Goal: Task Accomplishment & Management: Use online tool/utility

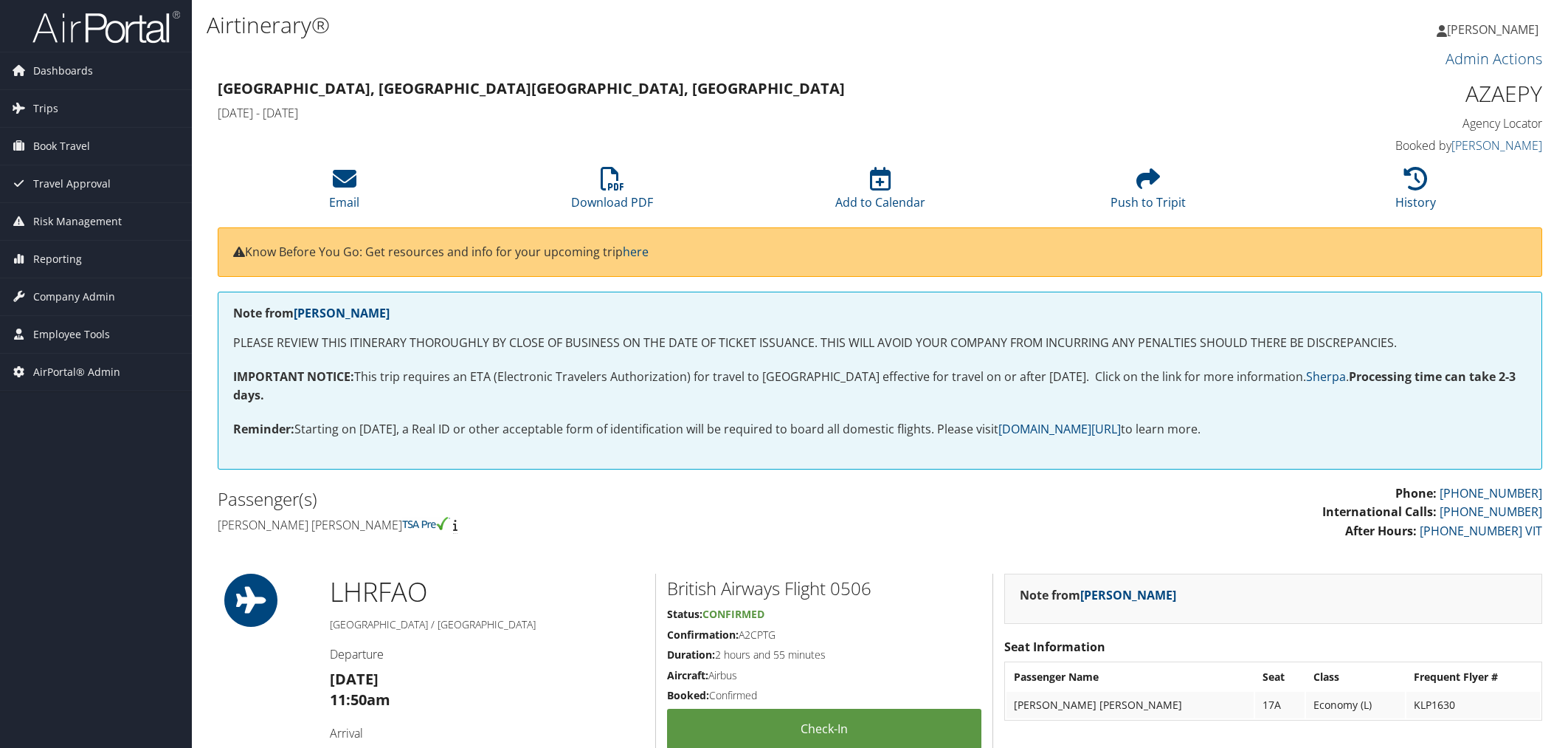
scroll to position [164, 0]
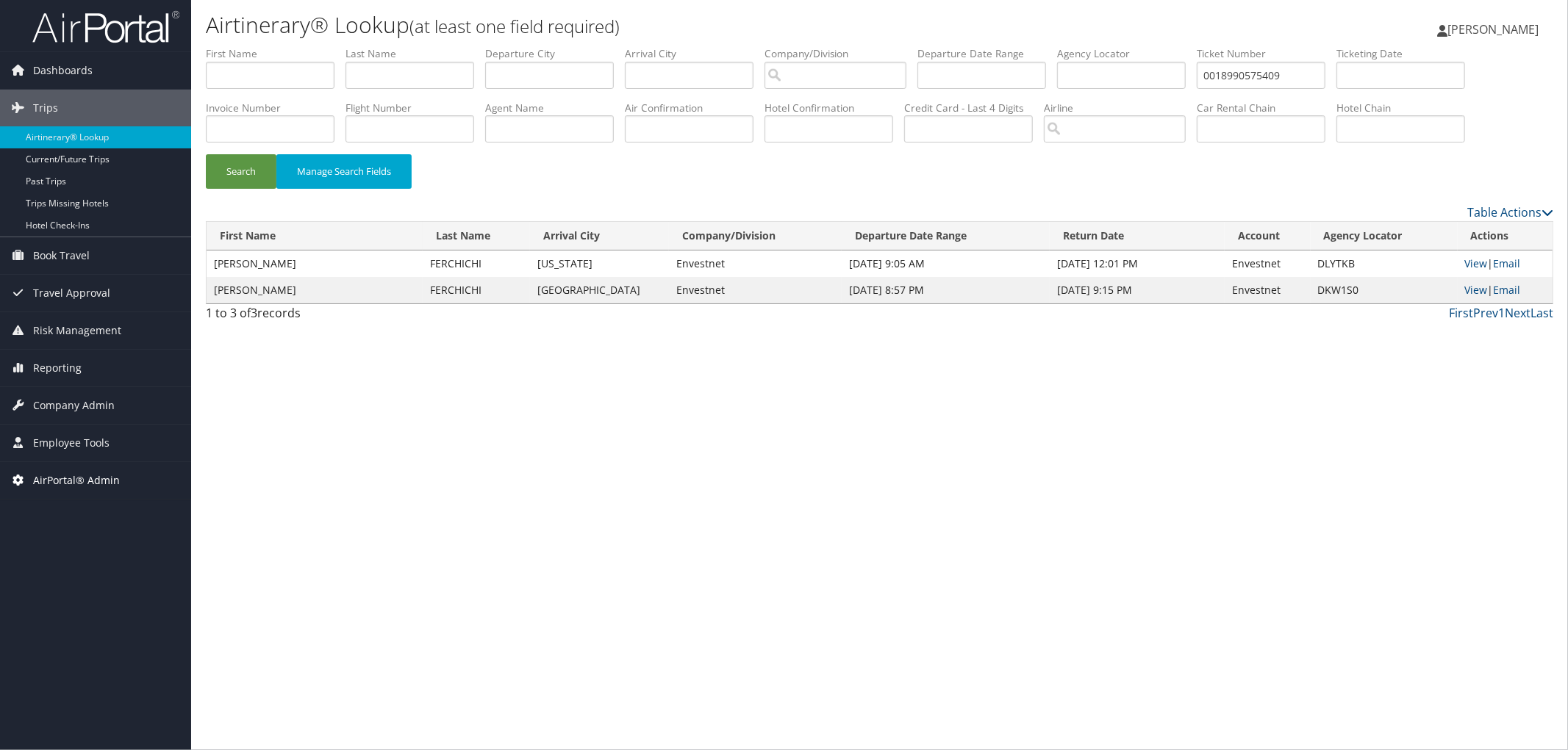
click at [84, 482] on span "AirPortal® Admin" at bounding box center [76, 481] width 87 height 37
click at [72, 516] on link "Airtinerary® Utilities" at bounding box center [95, 510] width 191 height 22
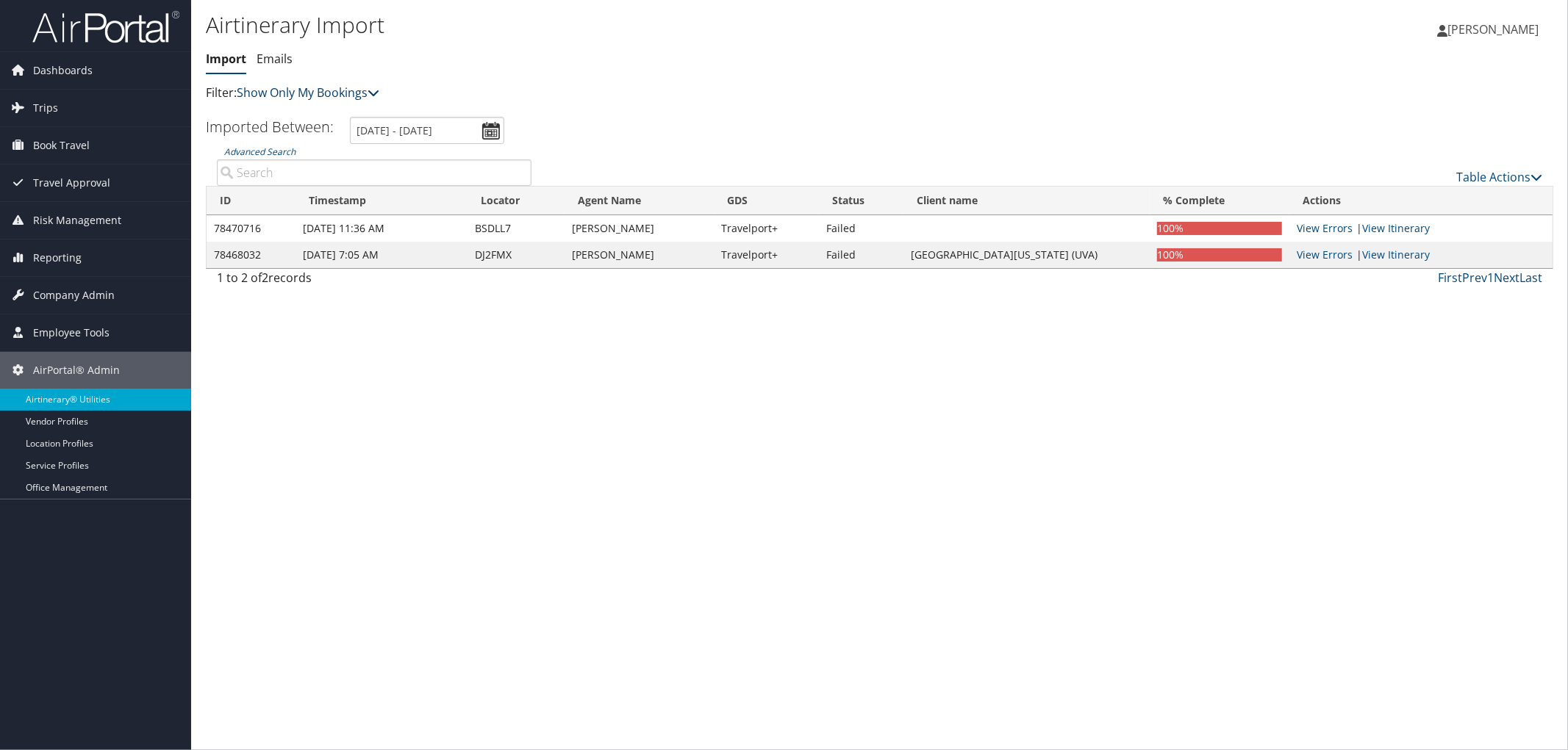
click at [331, 93] on link "Show Only My Bookings" at bounding box center [308, 93] width 142 height 16
click at [335, 123] on link "Show My TMC Bookings" at bounding box center [337, 115] width 193 height 25
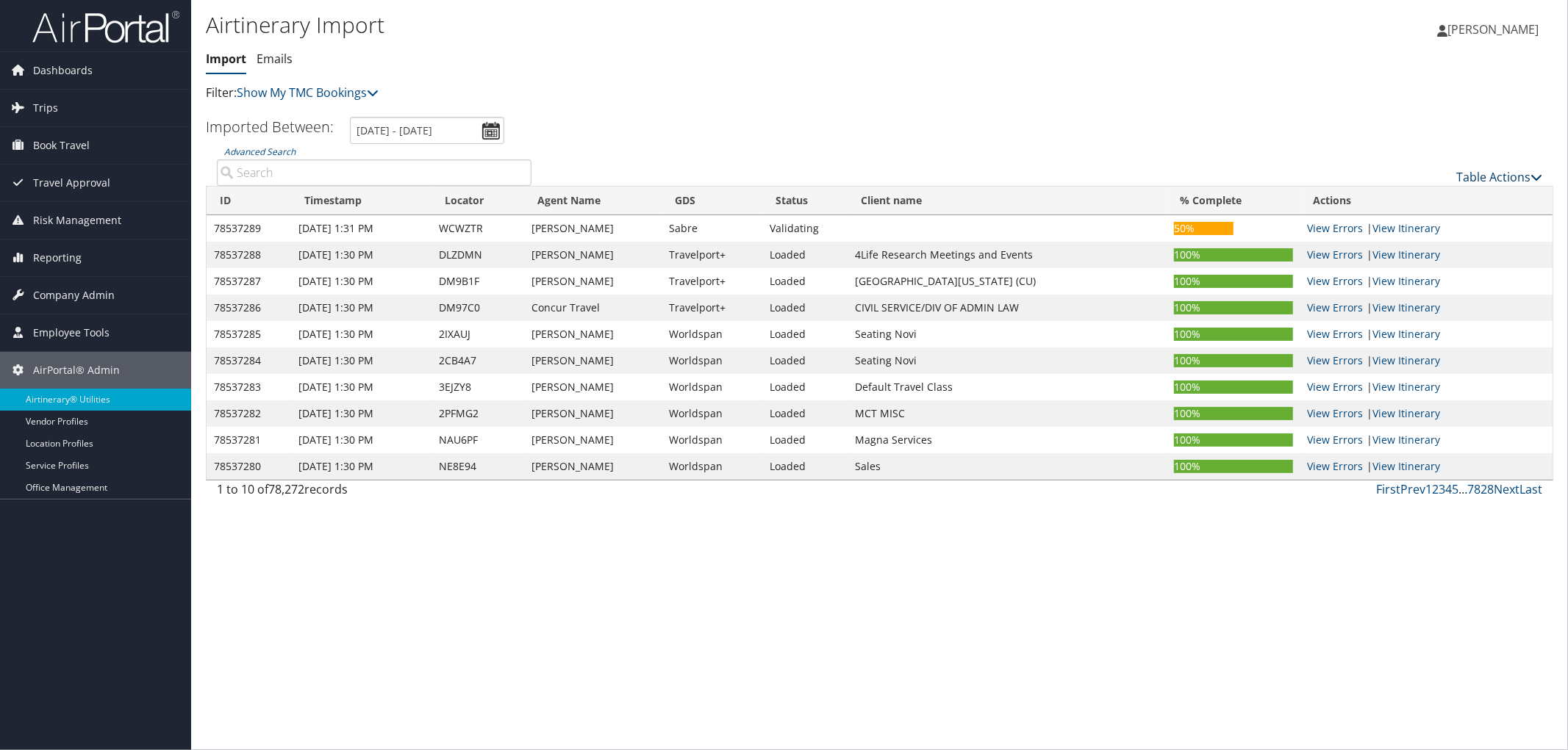
click at [1497, 179] on link "Table Actions" at bounding box center [1499, 177] width 86 height 16
click at [1466, 223] on link "Import Itinerary" at bounding box center [1450, 224] width 193 height 25
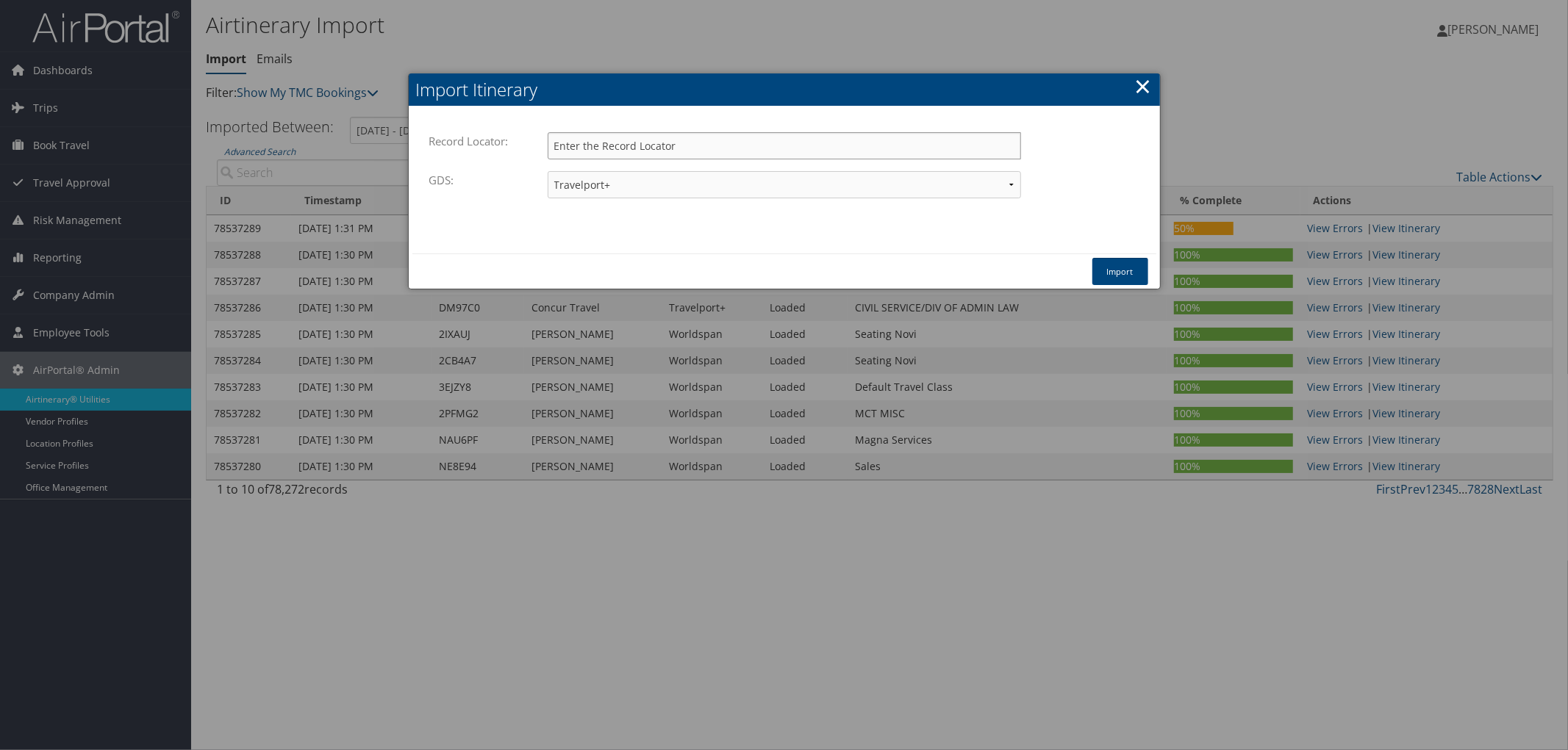
click at [627, 149] on input "Record Locator:" at bounding box center [784, 146] width 473 height 27
paste input "WCWZTR"
type input "WCWZTR"
click at [629, 174] on select "Travelport+ Worldspan Apollo Sabre Amadeus" at bounding box center [784, 185] width 473 height 27
select select "1W"
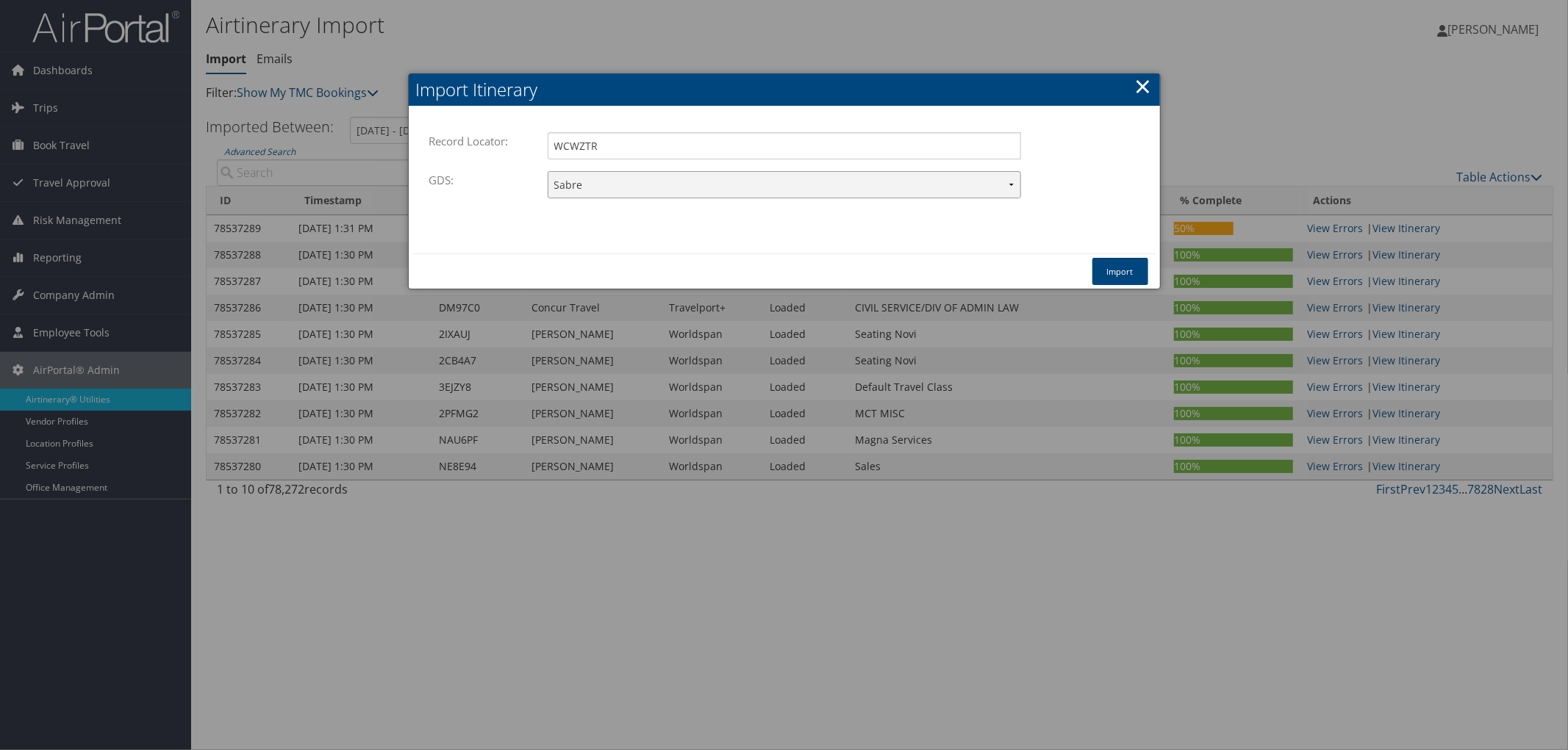
click at [547, 171] on select "Travelport+ Worldspan Apollo Sabre Amadeus" at bounding box center [784, 185] width 473 height 27
click at [1119, 268] on button "Import" at bounding box center [1120, 272] width 56 height 27
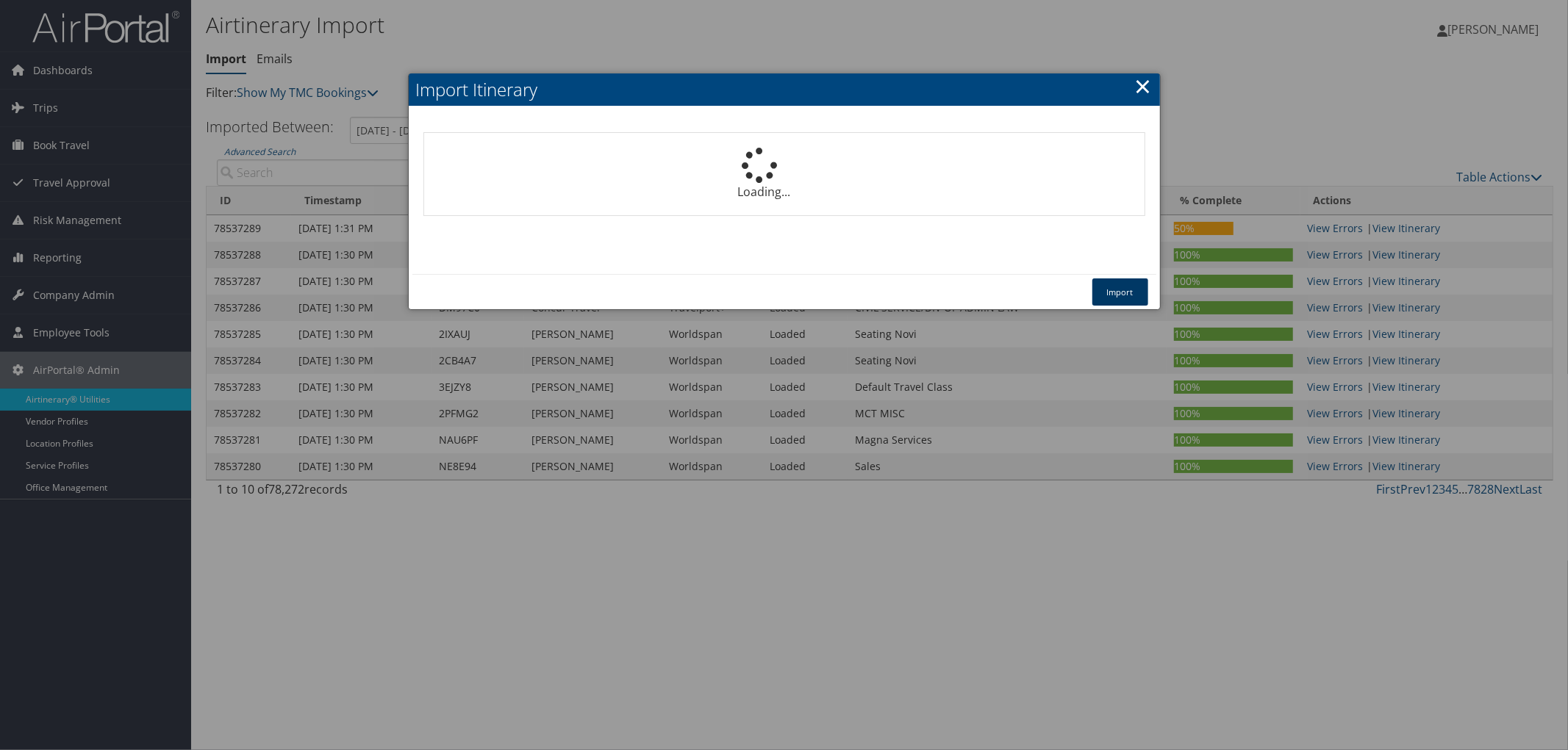
select select "1P"
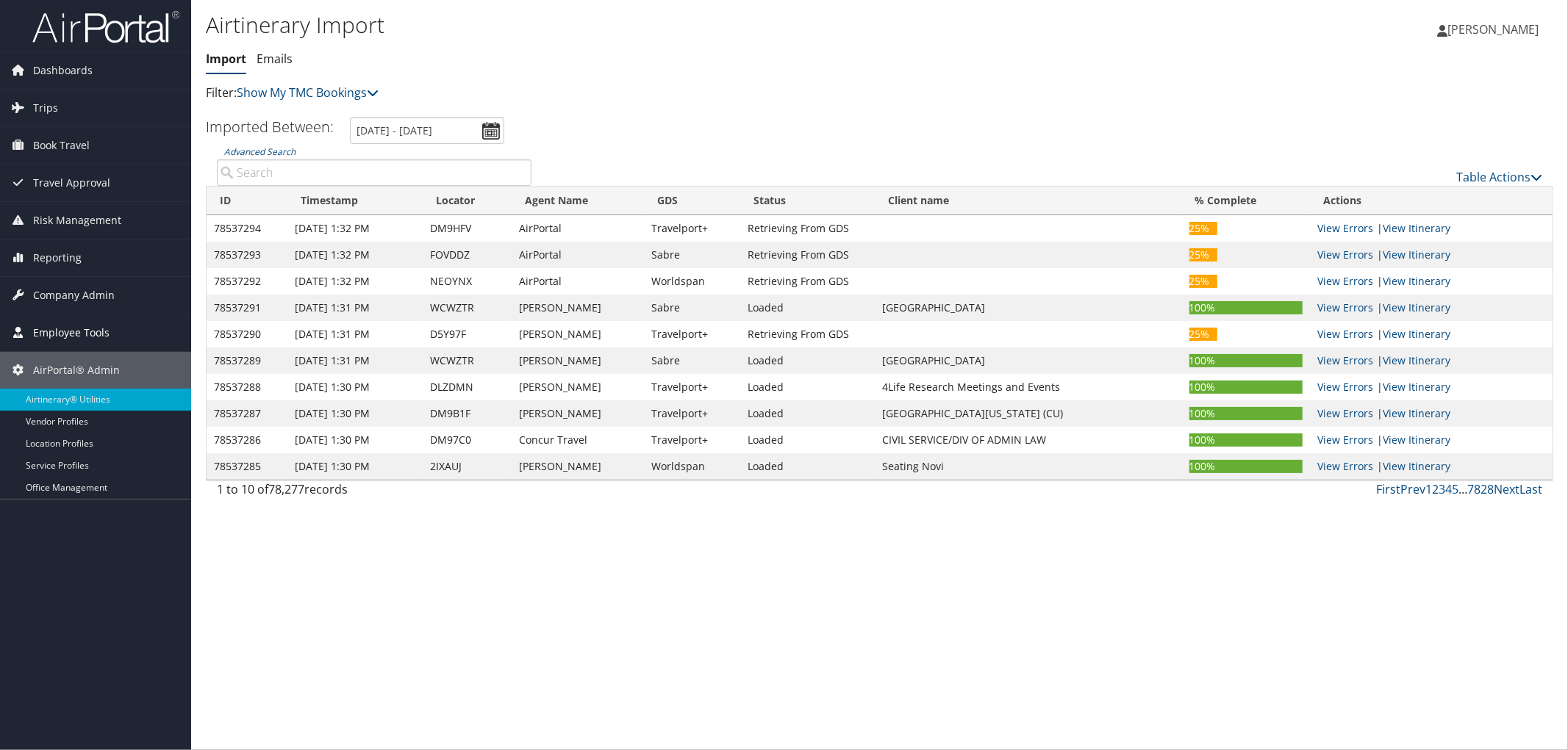
click at [63, 335] on span "Employee Tools" at bounding box center [71, 332] width 76 height 37
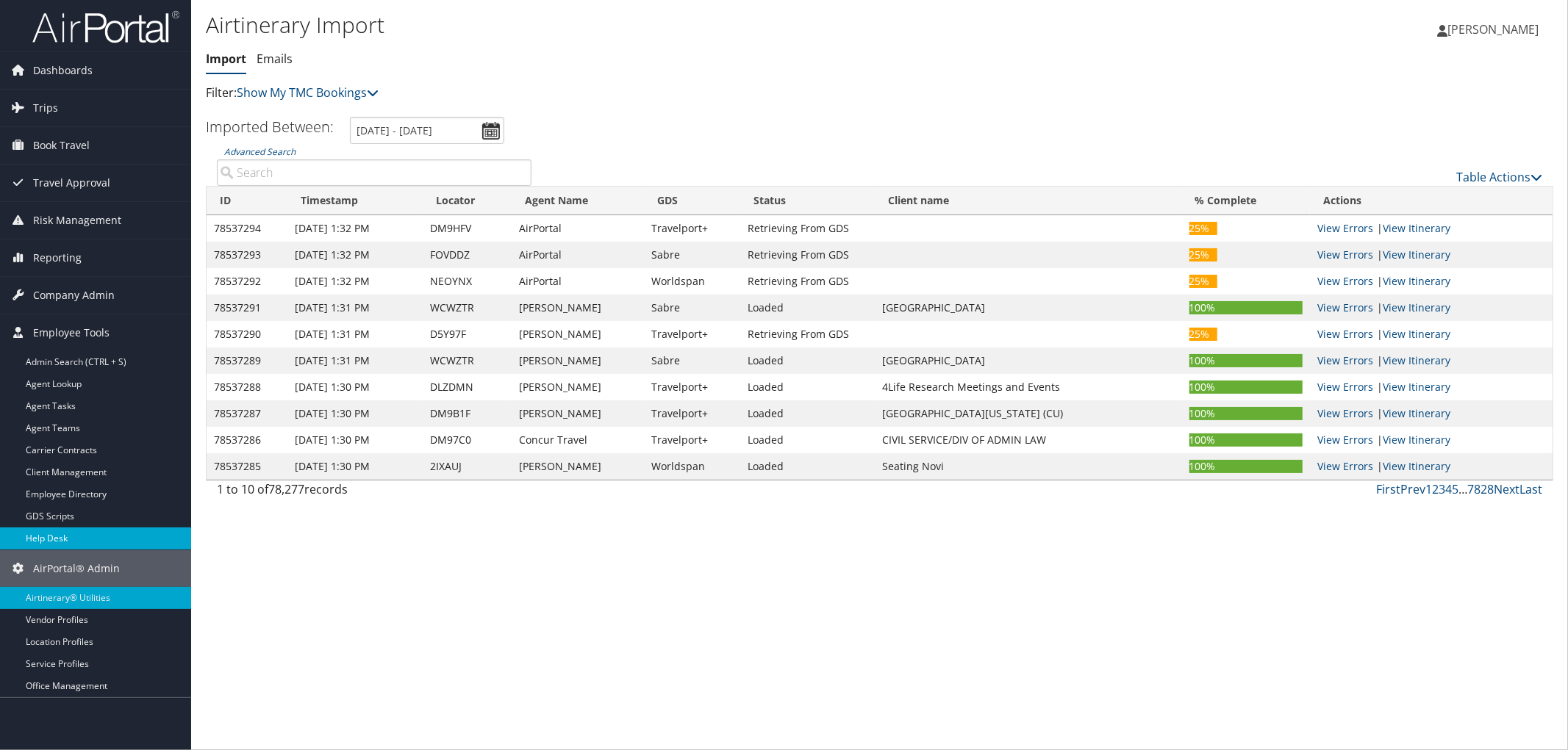
click at [67, 544] on link "Help Desk" at bounding box center [95, 538] width 191 height 22
click at [50, 537] on link "Help Desk" at bounding box center [95, 538] width 191 height 22
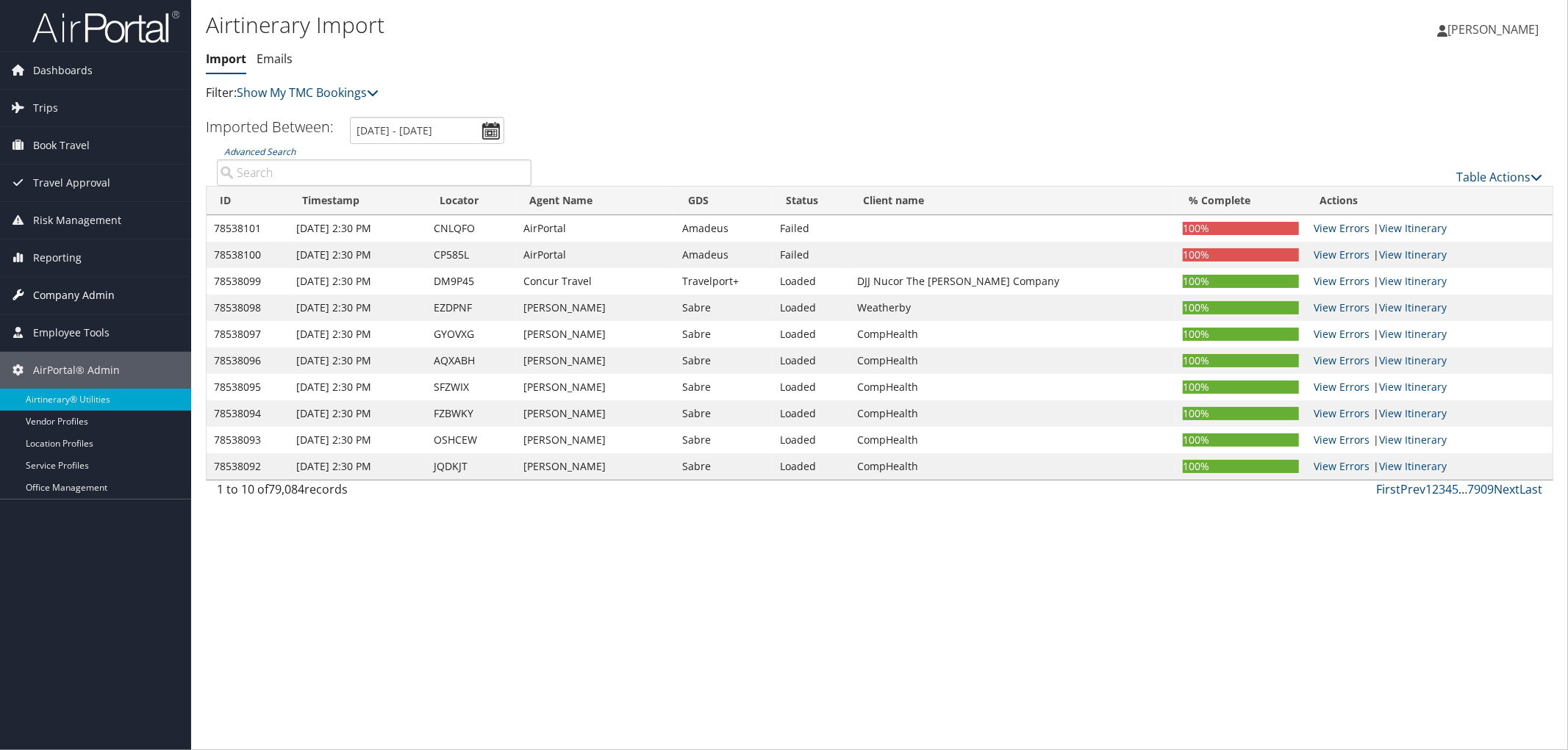
click at [61, 284] on span "Company Admin" at bounding box center [73, 295] width 82 height 37
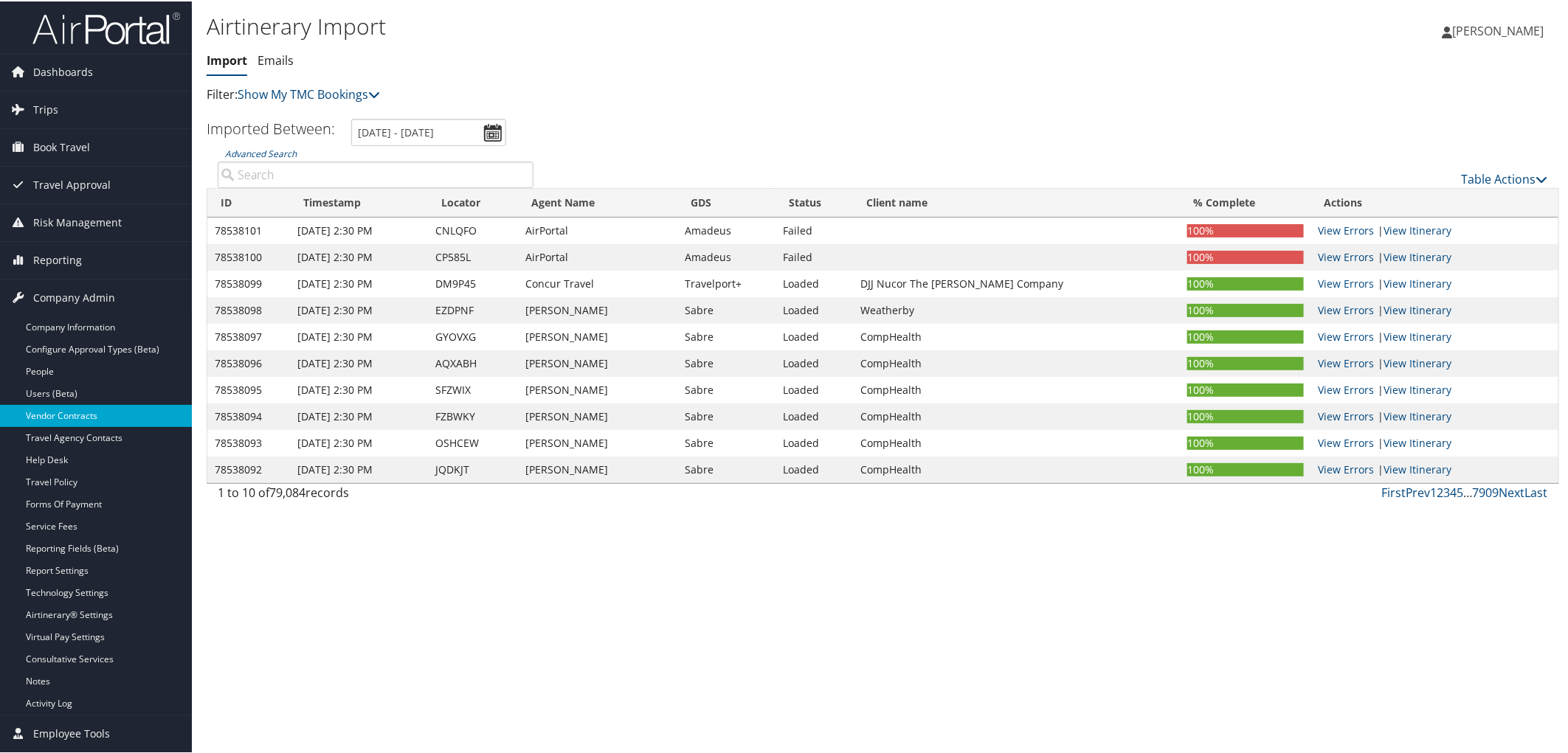
click at [85, 421] on link "Vendor Contracts" at bounding box center [95, 414] width 192 height 22
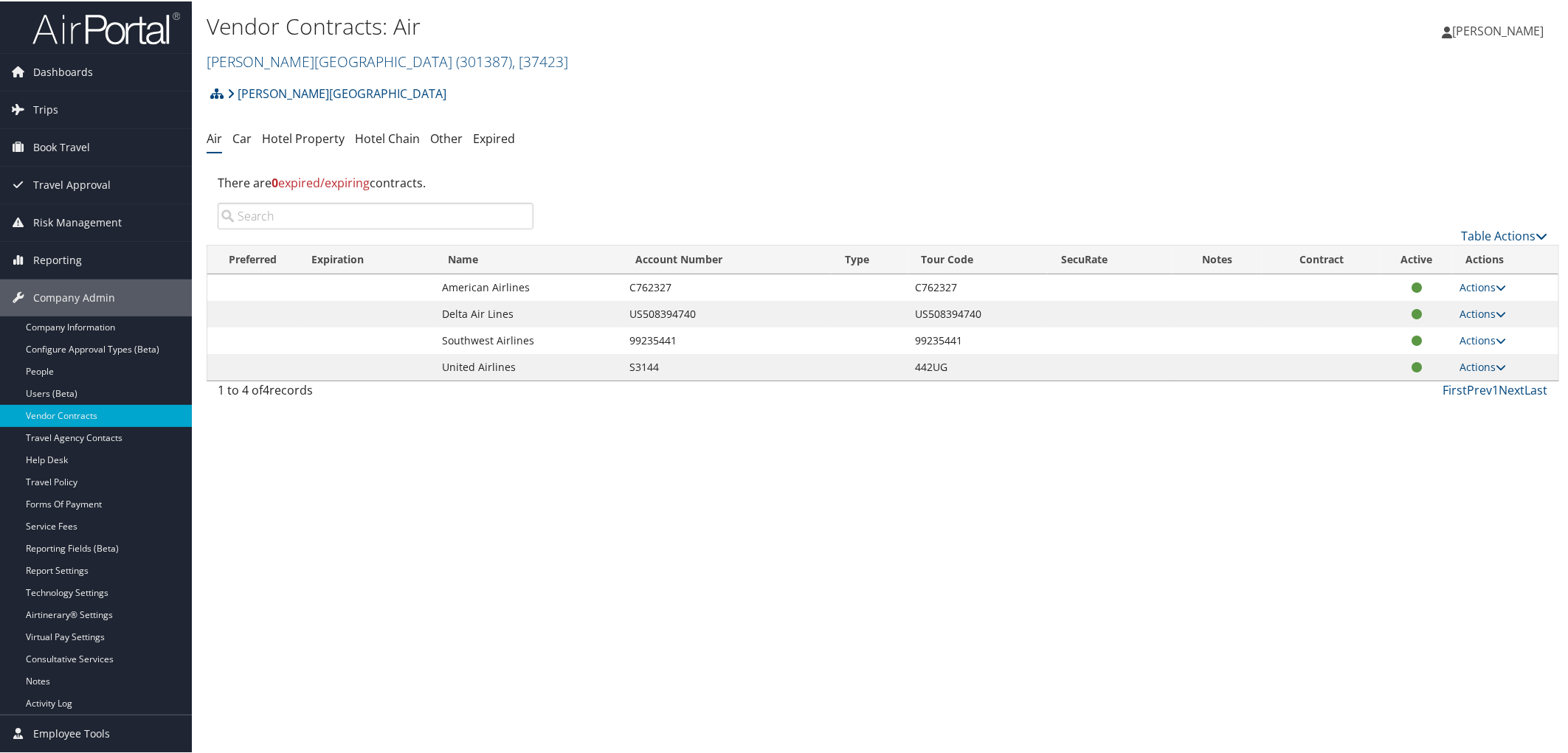
click at [447, 61] on h2 "Endicott College ( 301387 ) , [ 37423 ]" at bounding box center [658, 59] width 902 height 25
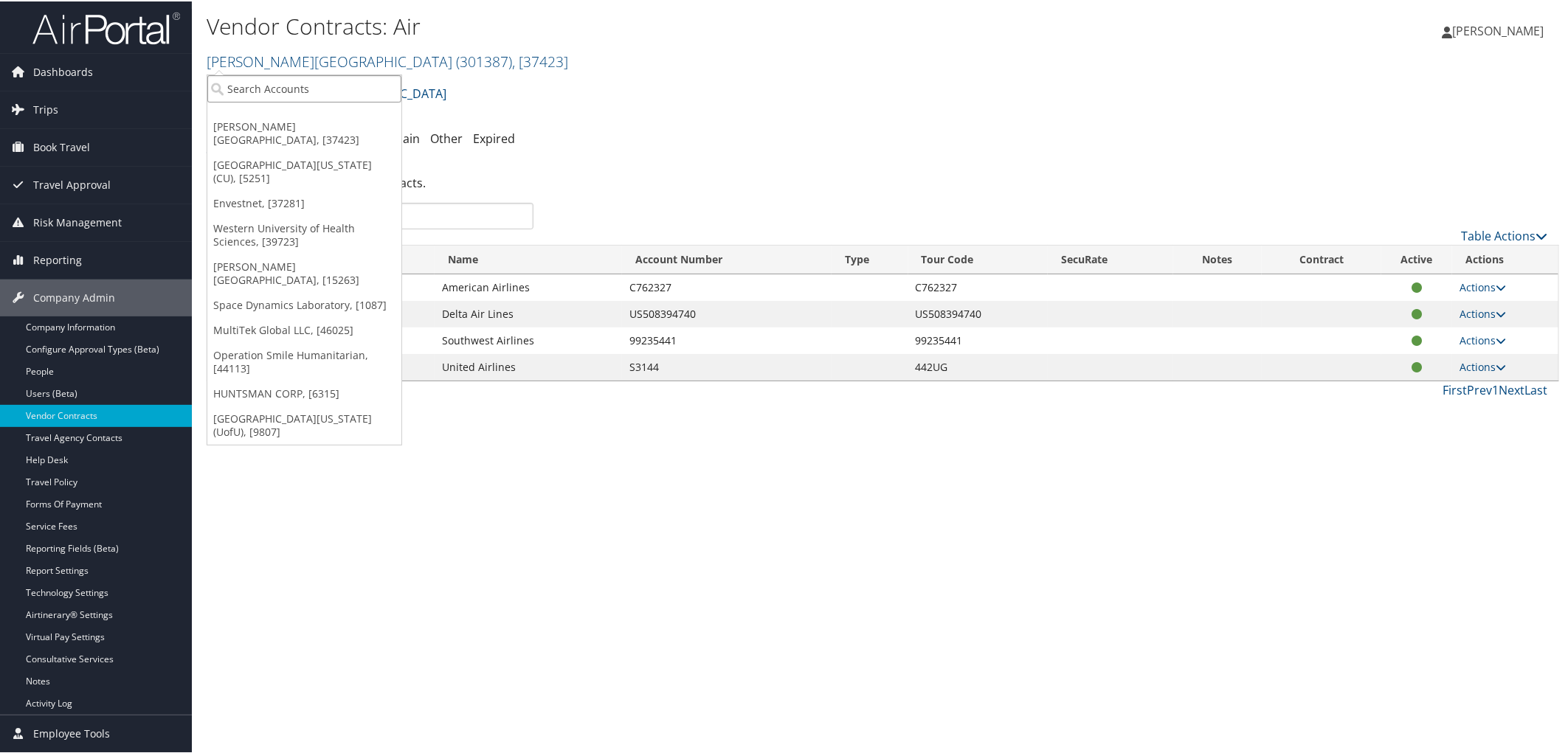
click at [338, 98] on input "search" at bounding box center [304, 87] width 194 height 27
type input "ch guen"
click at [253, 126] on div "Account" at bounding box center [325, 128] width 253 height 14
